Goal: Task Accomplishment & Management: Use online tool/utility

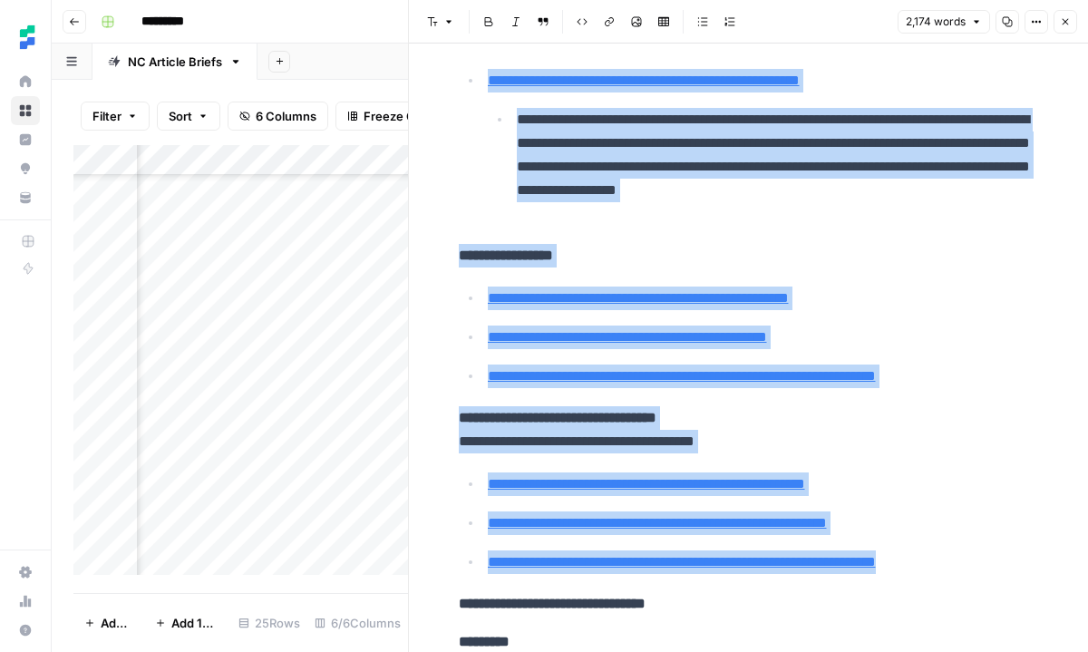
click at [596, 263] on p "**********" at bounding box center [749, 256] width 580 height 24
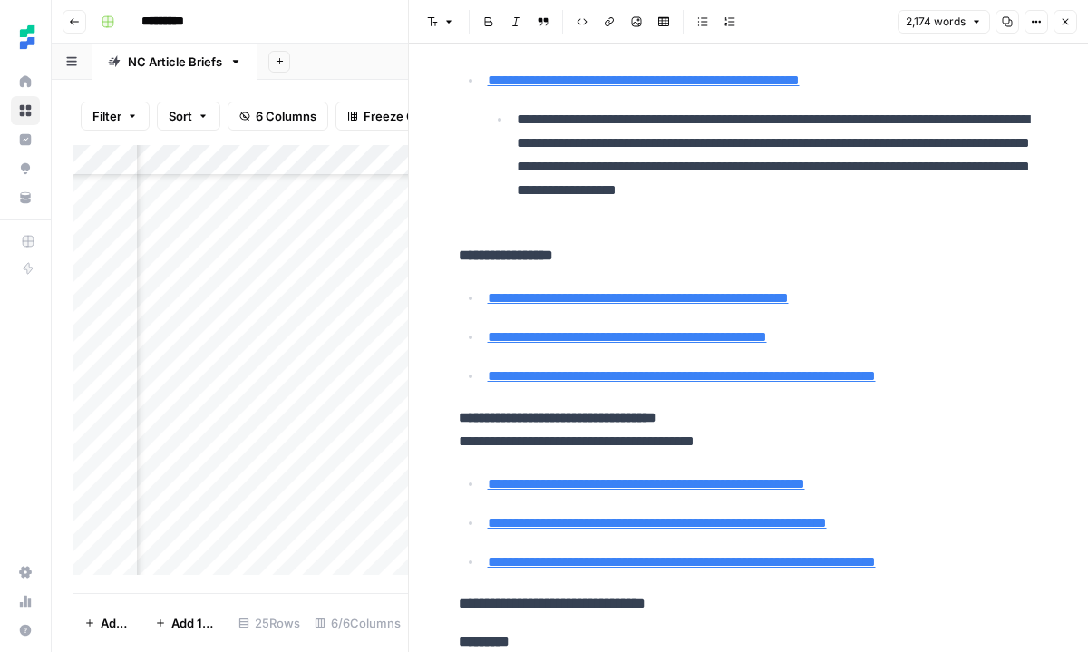
click at [1073, 31] on button "Close" at bounding box center [1066, 22] width 24 height 24
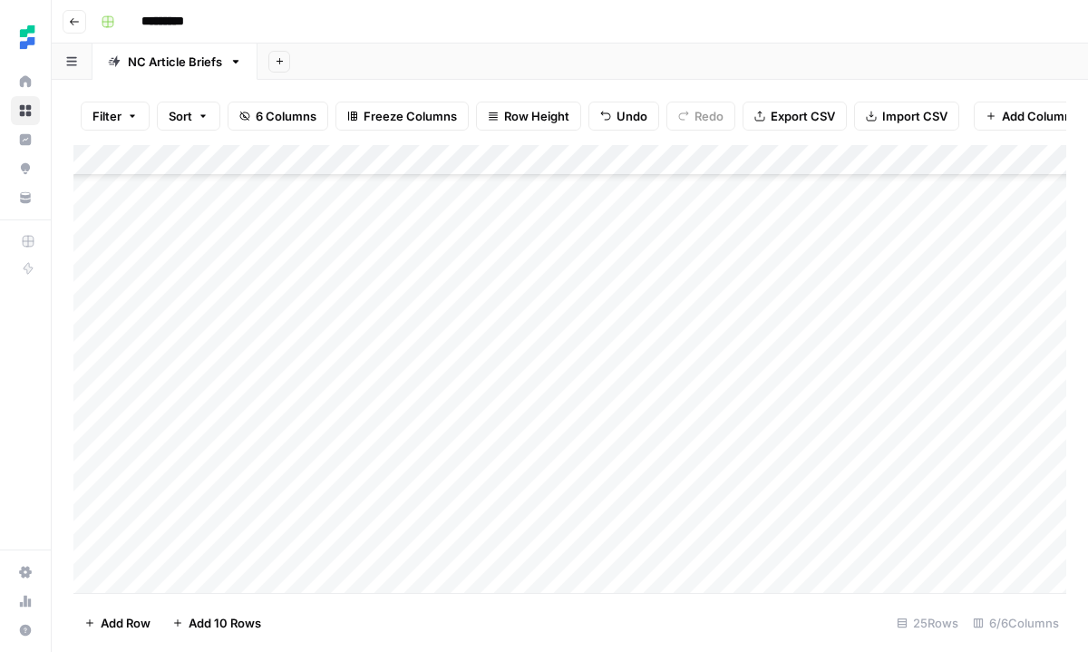
scroll to position [353, 0]
click at [365, 460] on div "Add Column" at bounding box center [569, 369] width 993 height 448
click at [316, 507] on div "Add Column" at bounding box center [569, 369] width 993 height 448
click at [314, 542] on div "Add Column" at bounding box center [569, 369] width 993 height 448
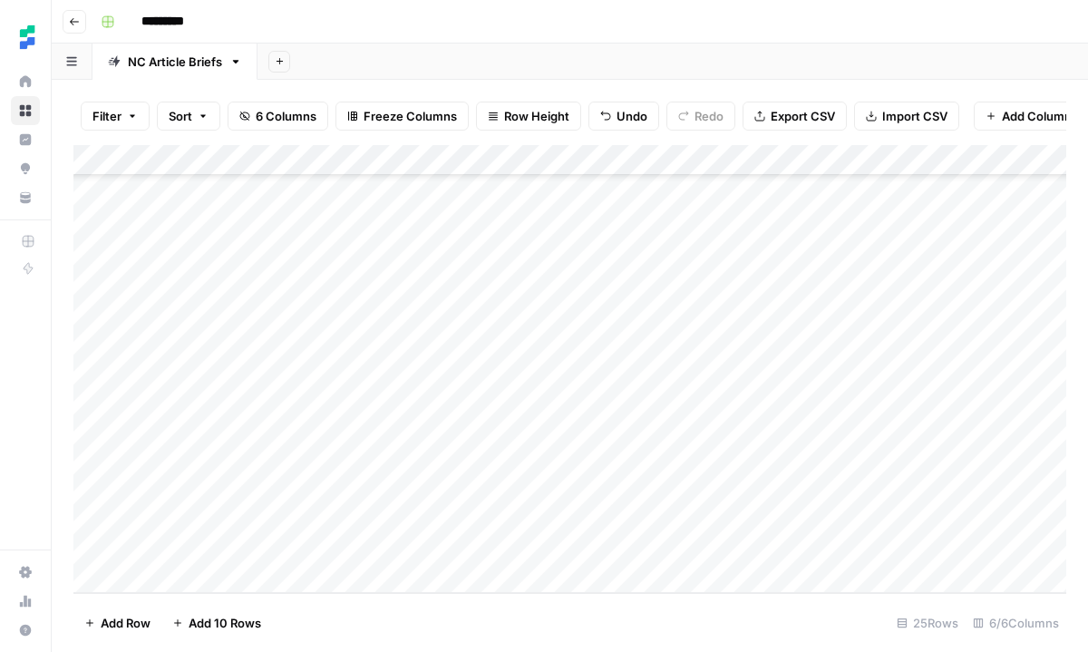
click at [314, 542] on div "Add Column" at bounding box center [569, 369] width 993 height 448
type textarea "**********"
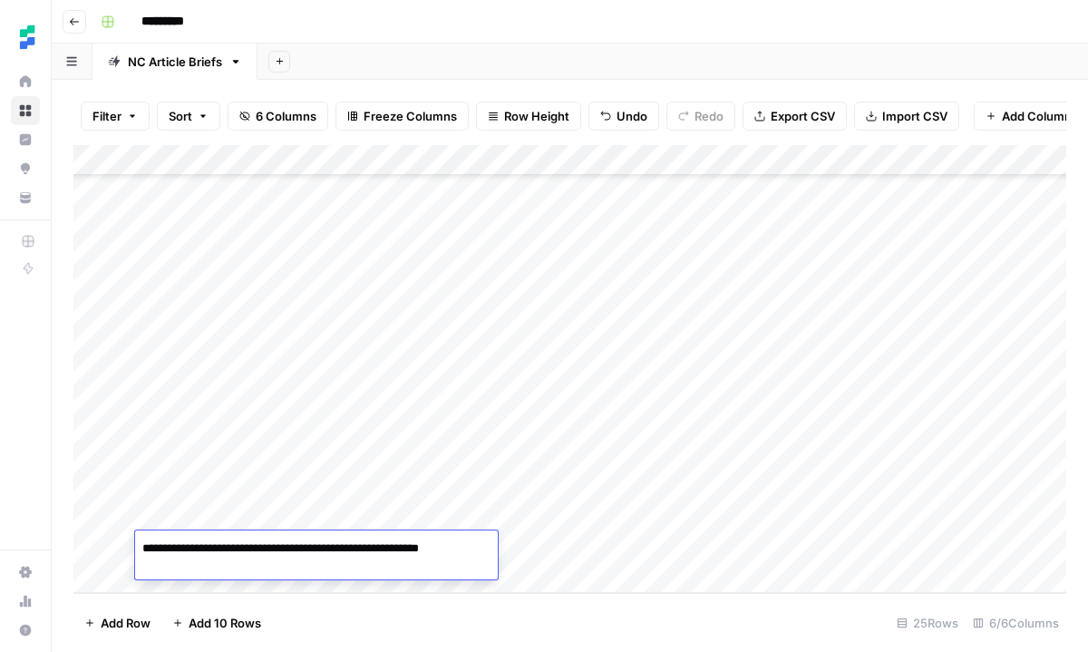
click at [604, 536] on div "Add Column" at bounding box center [569, 369] width 993 height 448
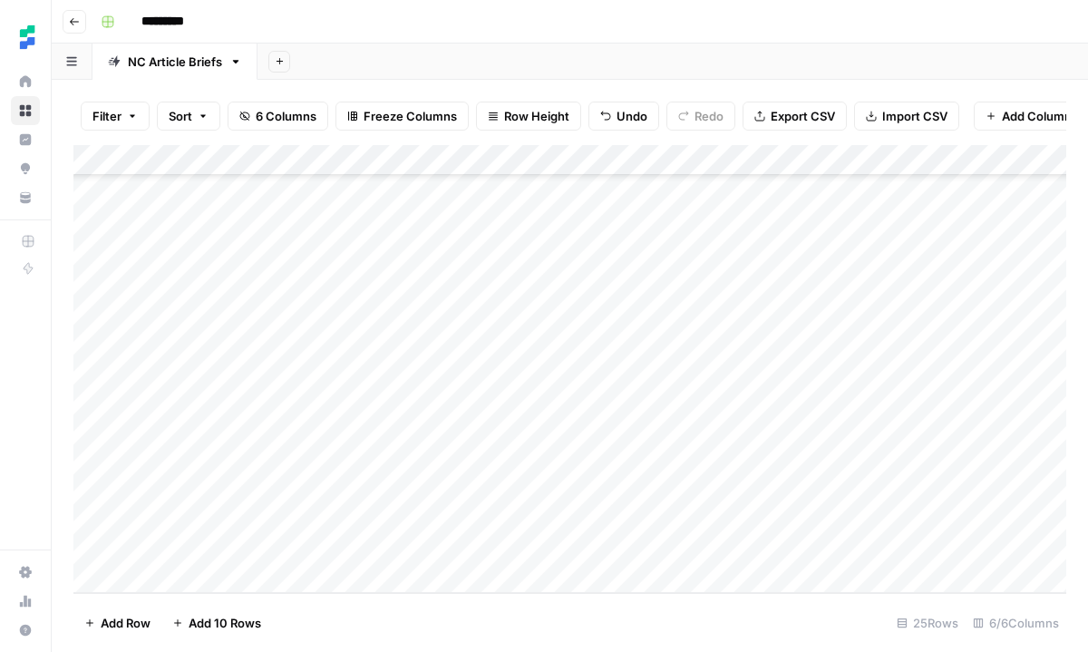
click at [604, 536] on div "Add Column" at bounding box center [569, 369] width 993 height 448
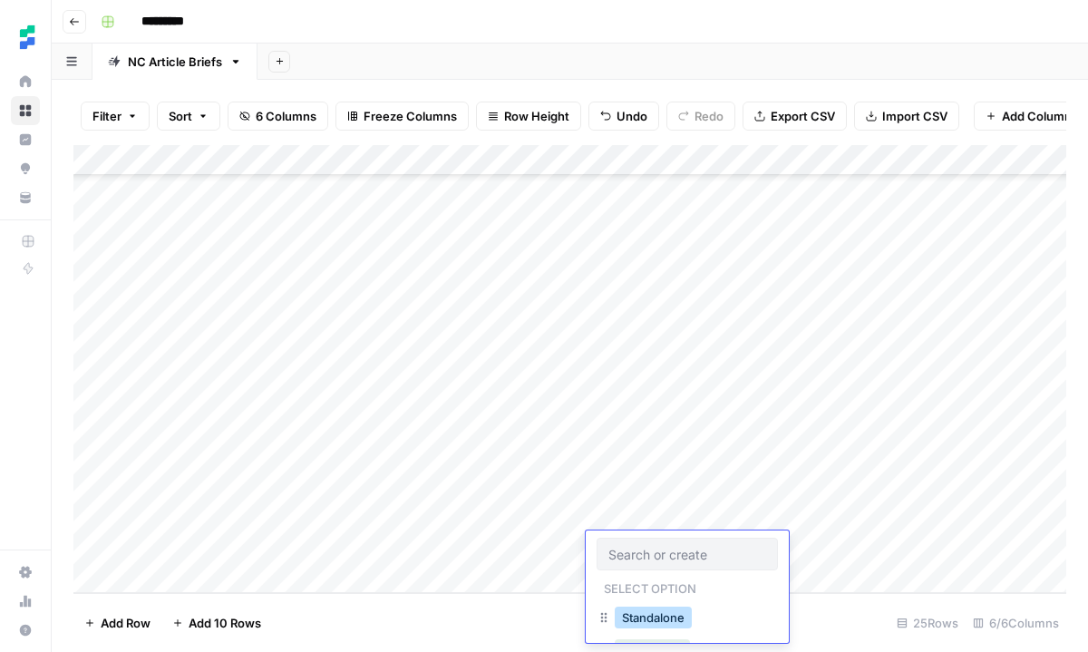
click at [632, 616] on button "Standalone" at bounding box center [653, 618] width 77 height 22
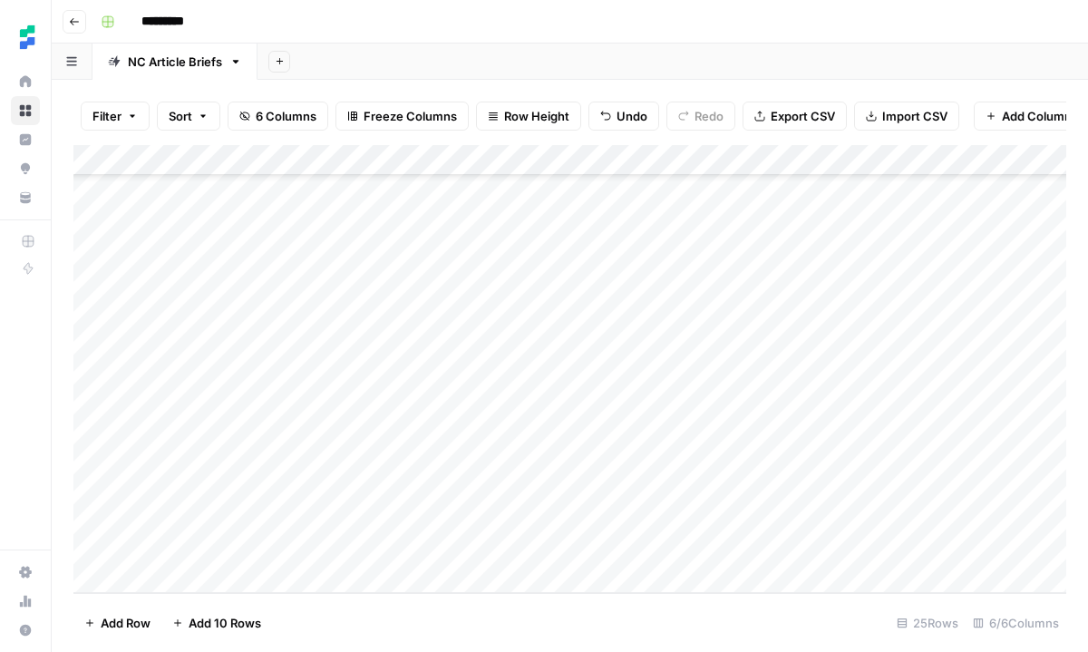
click at [832, 543] on div "Add Column" at bounding box center [569, 369] width 993 height 448
click at [818, 543] on div at bounding box center [892, 547] width 374 height 34
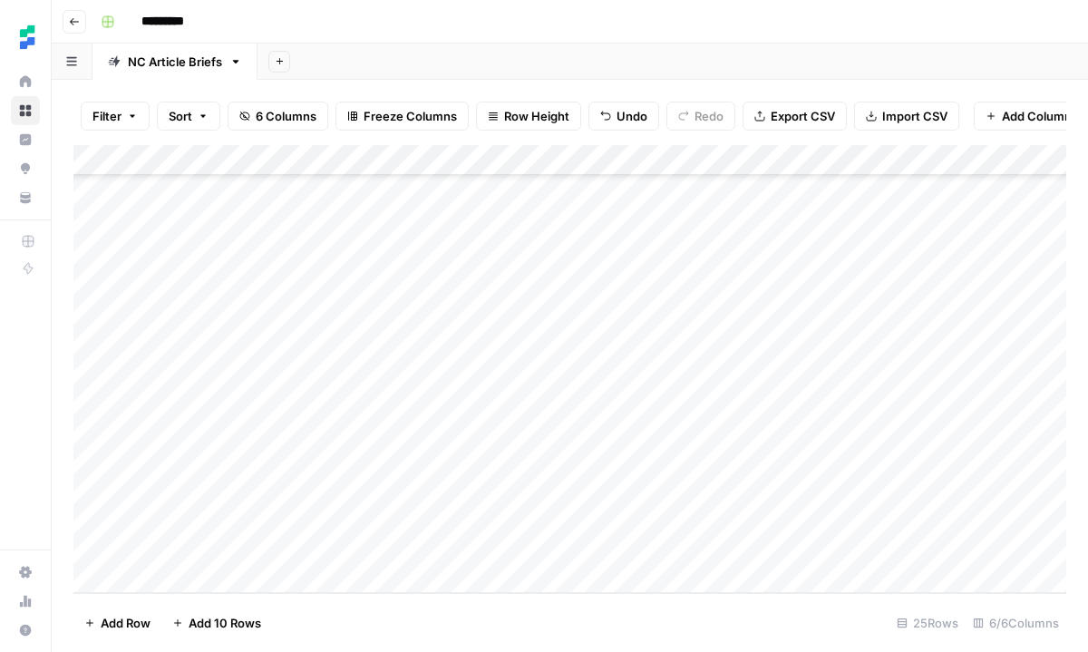
click at [840, 543] on div at bounding box center [892, 547] width 374 height 34
click at [825, 549] on div at bounding box center [892, 547] width 374 height 34
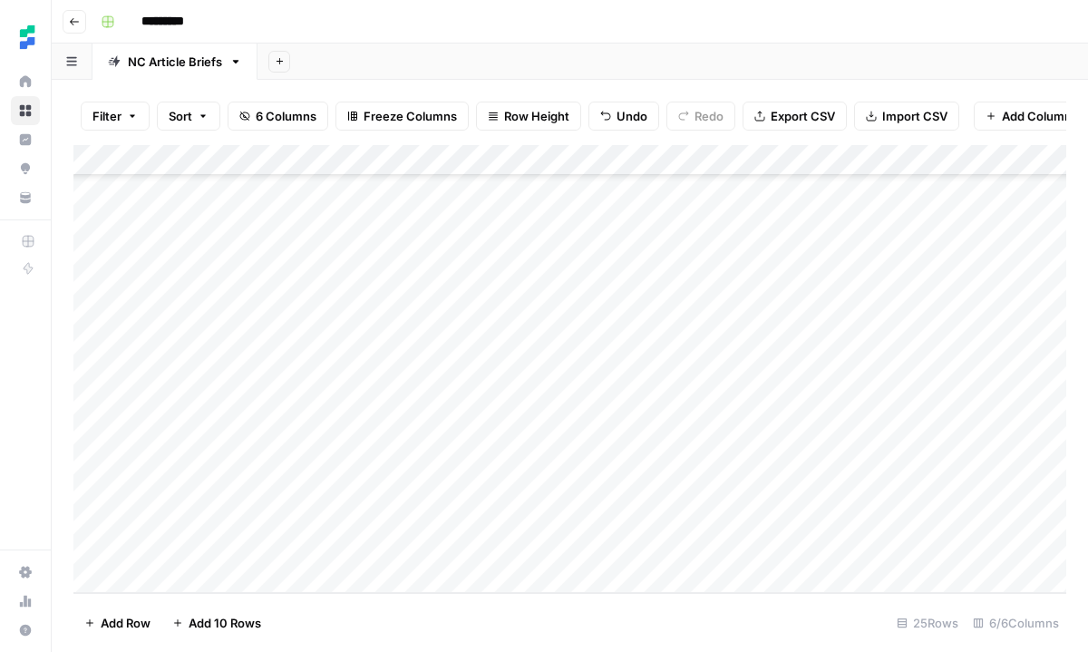
click at [825, 549] on div at bounding box center [892, 547] width 374 height 34
click at [852, 515] on div "Add Column" at bounding box center [569, 369] width 993 height 448
click at [808, 553] on div "Add Column" at bounding box center [569, 369] width 993 height 448
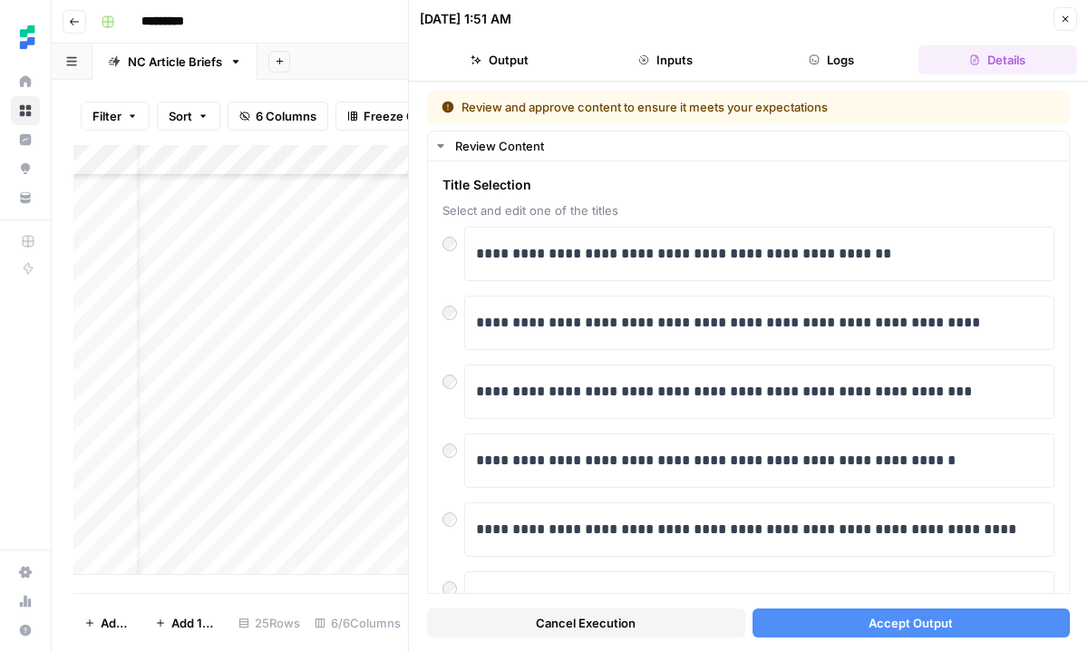
scroll to position [401, 50]
click at [318, 526] on div "Add Column" at bounding box center [240, 360] width 335 height 430
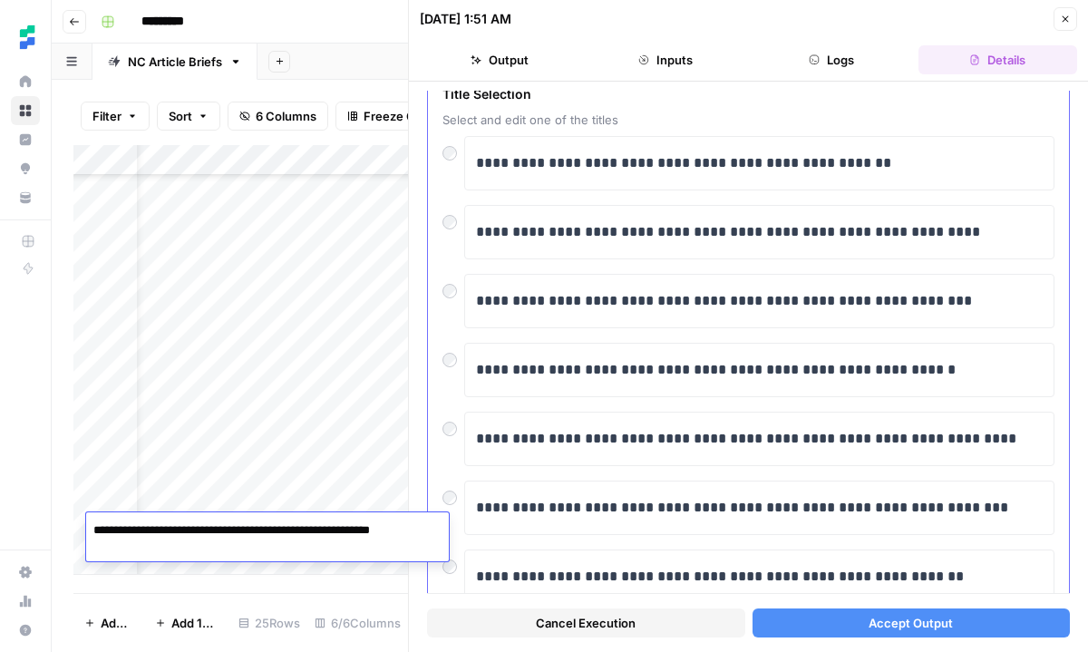
scroll to position [85, 0]
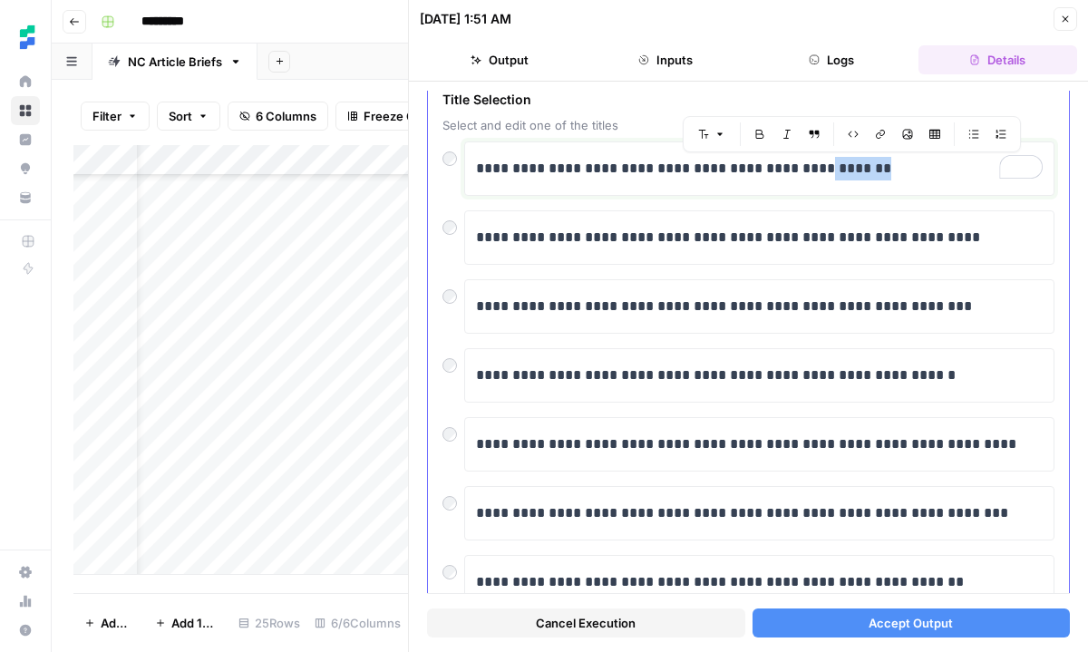
drag, startPoint x: 895, startPoint y: 168, endPoint x: 821, endPoint y: 170, distance: 73.5
click at [821, 170] on p "**********" at bounding box center [759, 169] width 567 height 24
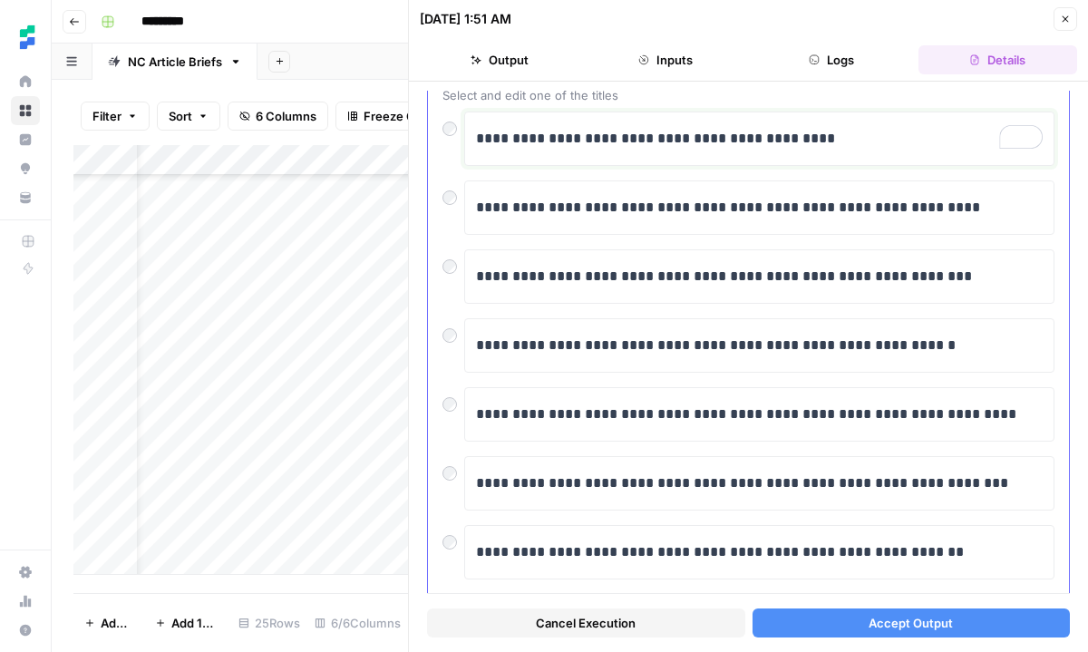
scroll to position [139, 0]
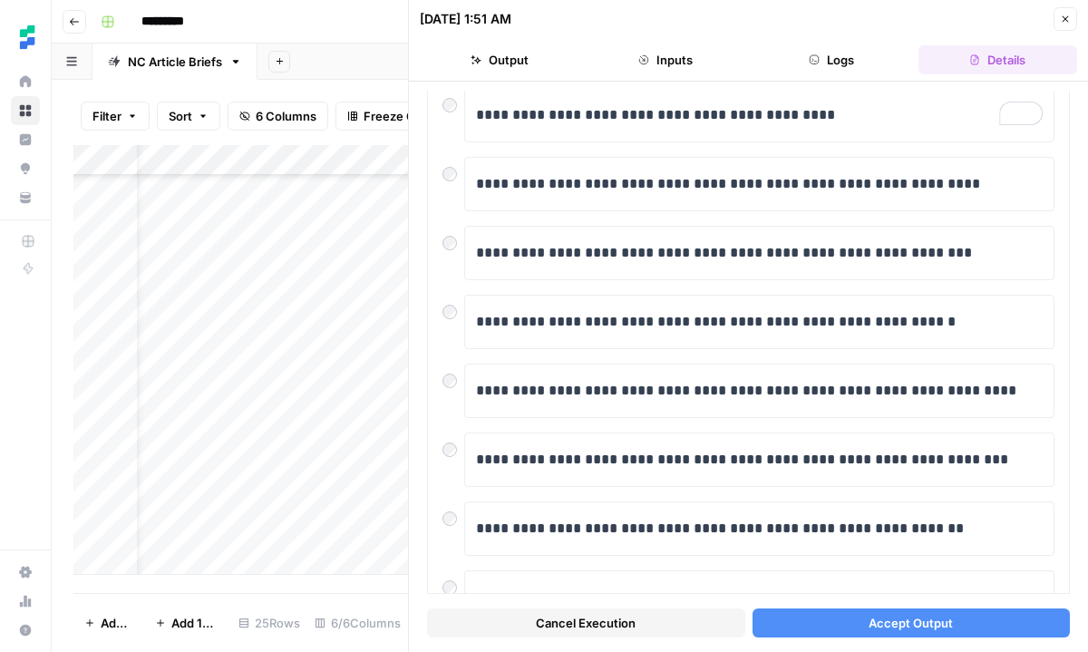
click at [834, 616] on button "Accept Output" at bounding box center [912, 622] width 318 height 29
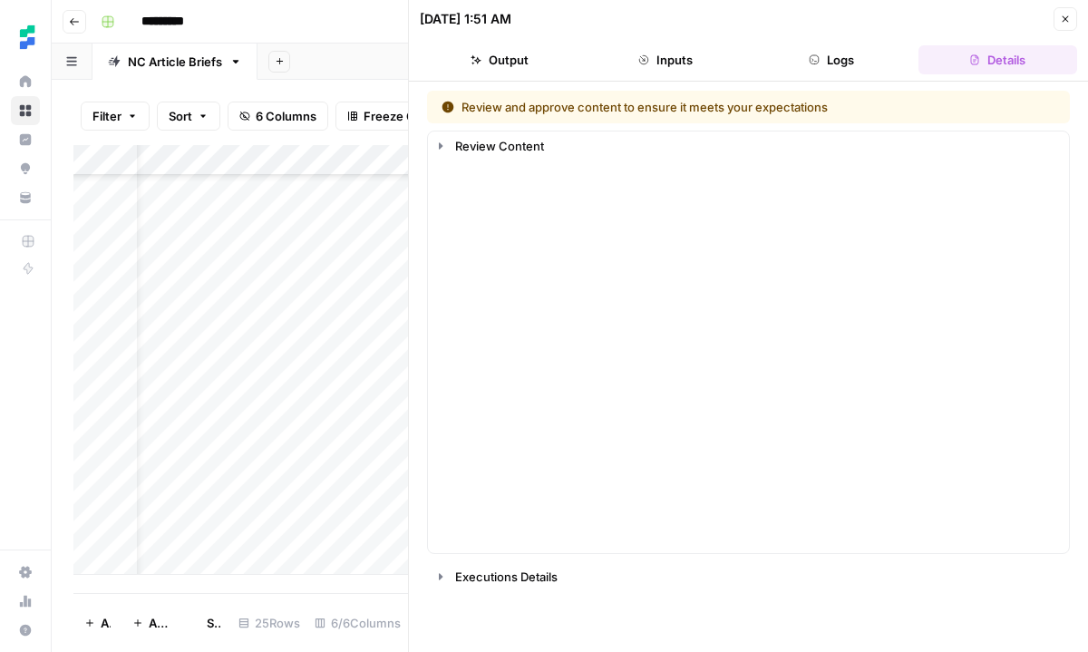
scroll to position [383, 50]
